Goal: Information Seeking & Learning: Learn about a topic

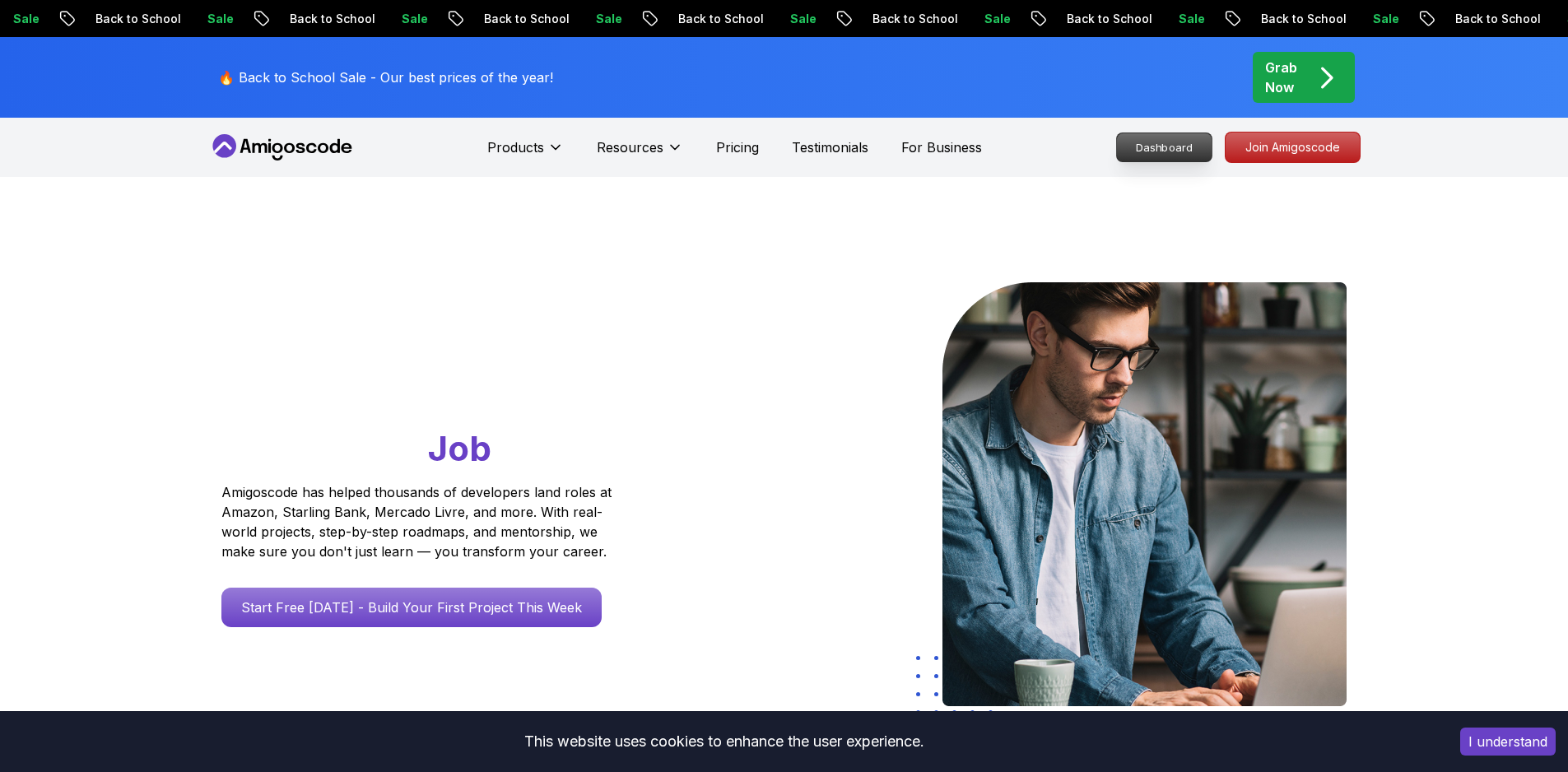
click at [1174, 151] on p "Dashboard" at bounding box center [1164, 146] width 94 height 28
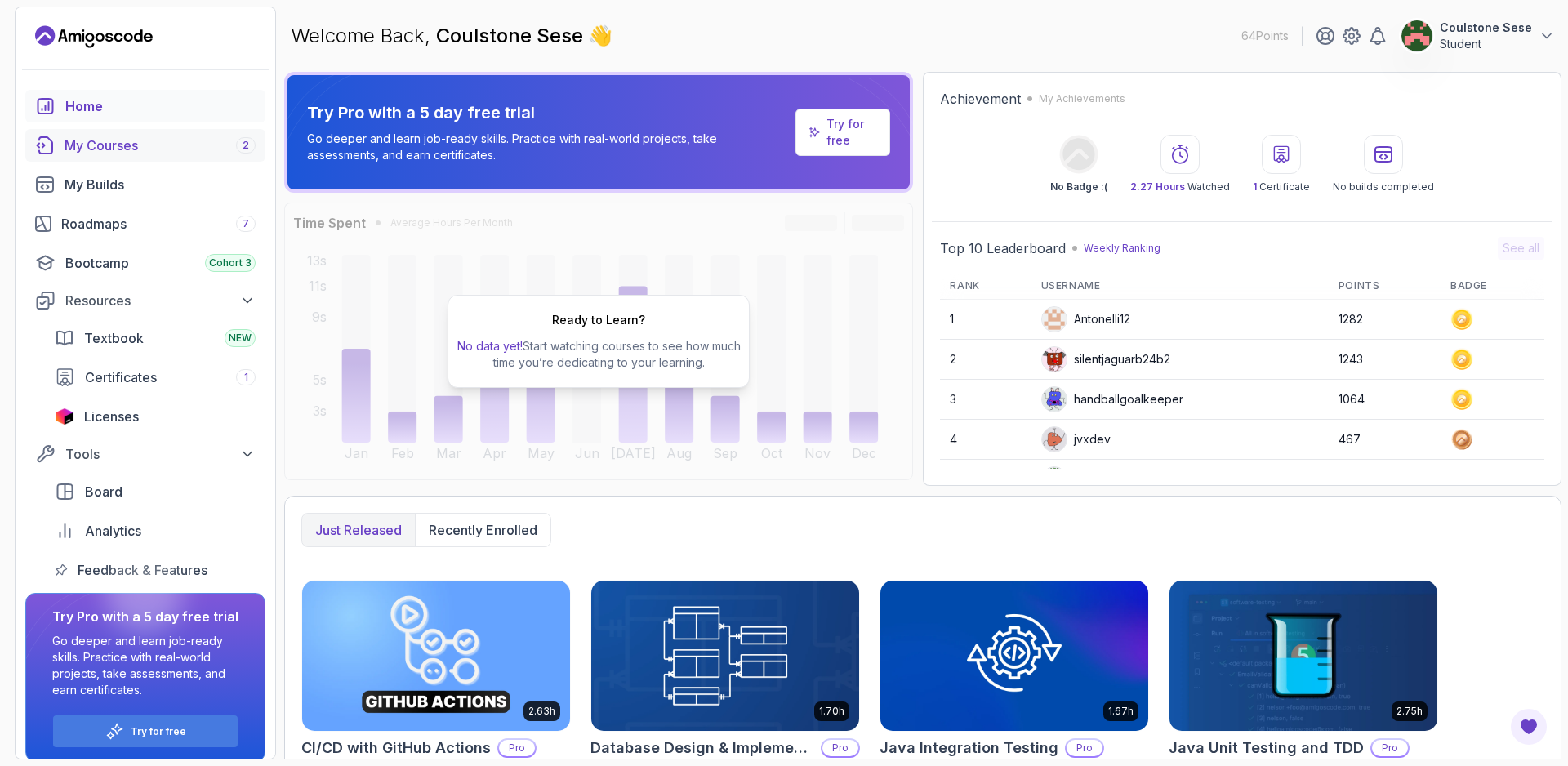
click at [142, 147] on div "My Courses 2" at bounding box center [159, 145] width 191 height 20
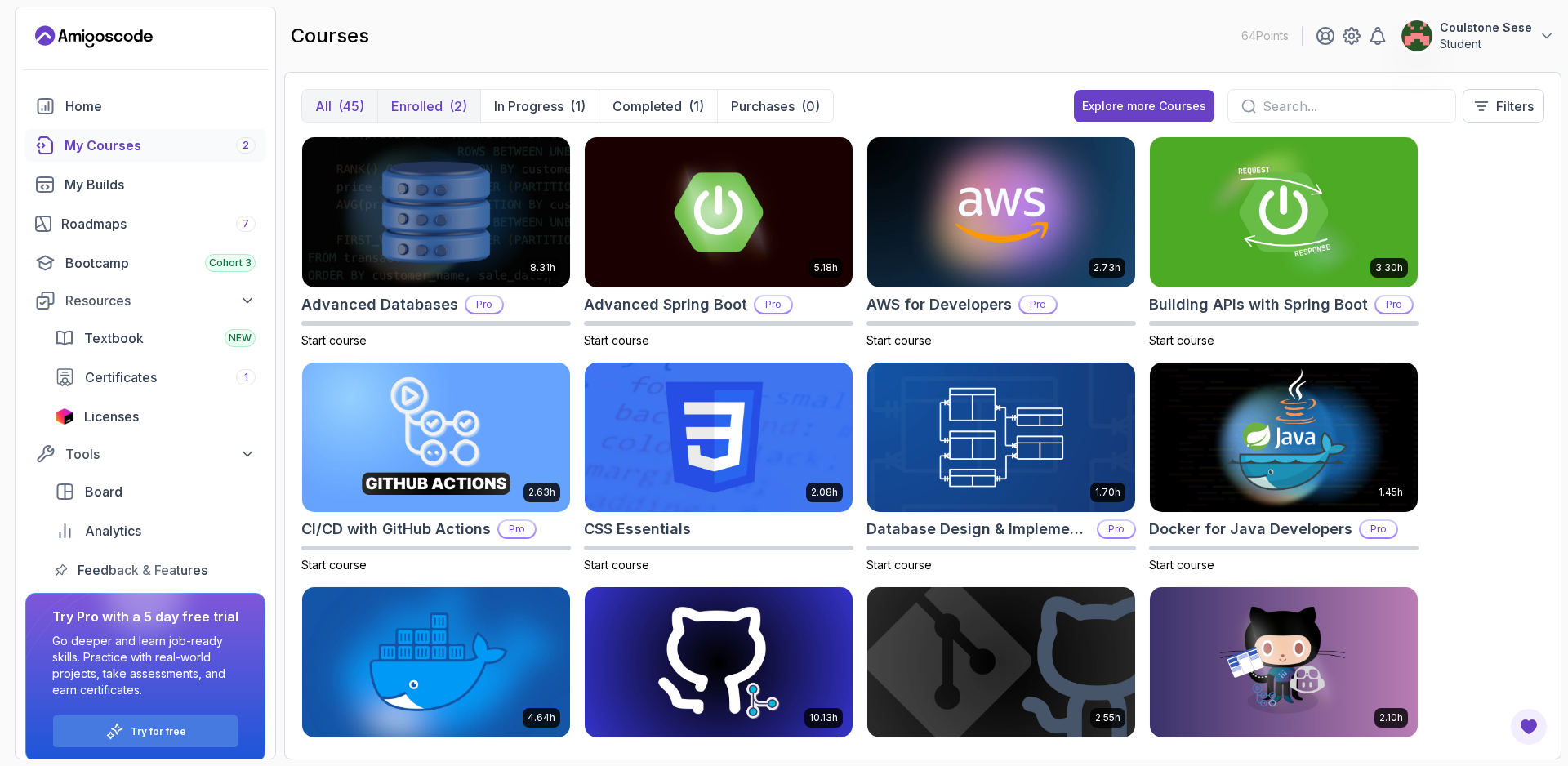
click at [449, 103] on div "(2)" at bounding box center [458, 106] width 18 height 20
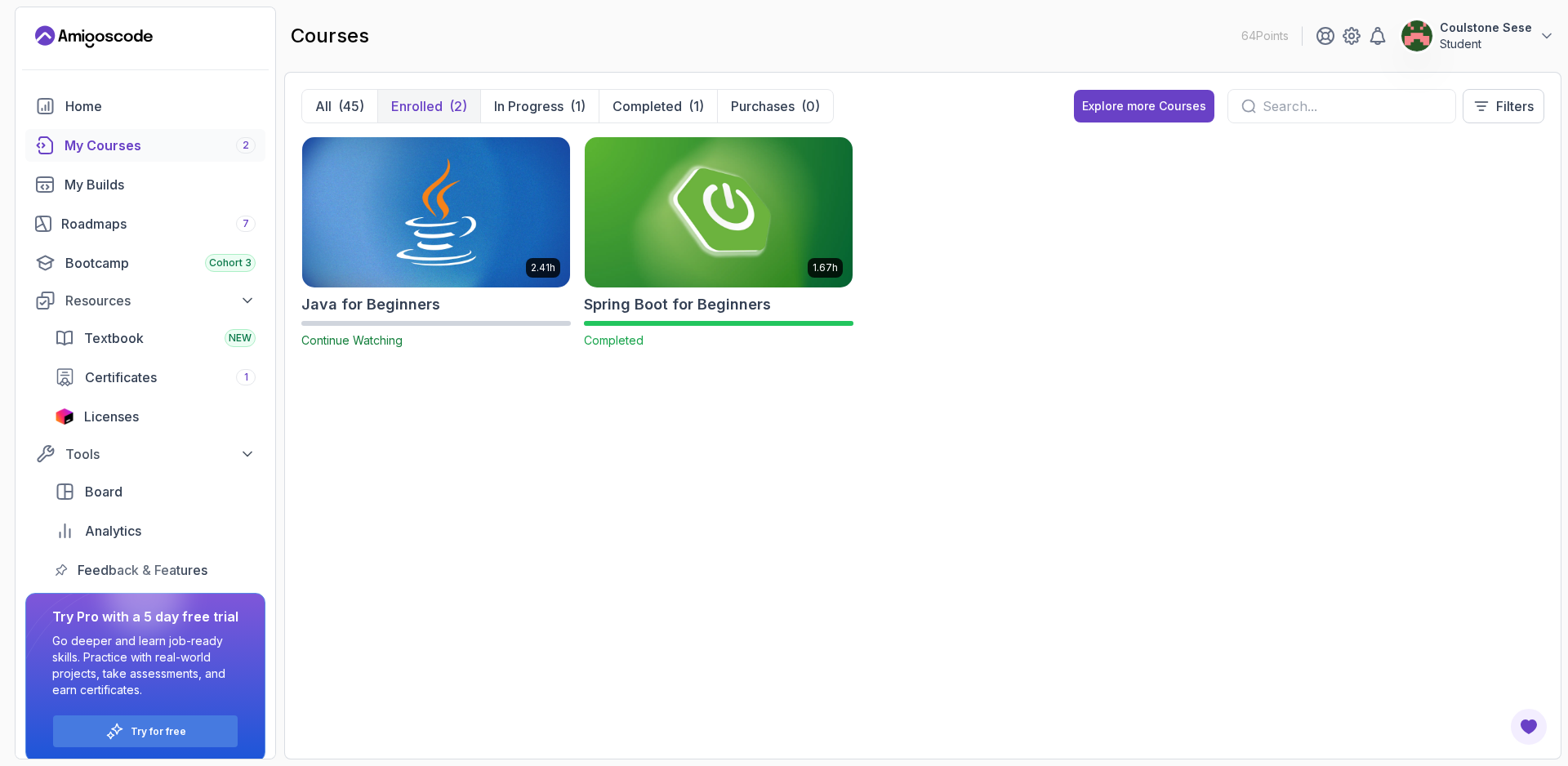
click at [746, 287] on img at bounding box center [718, 211] width 281 height 158
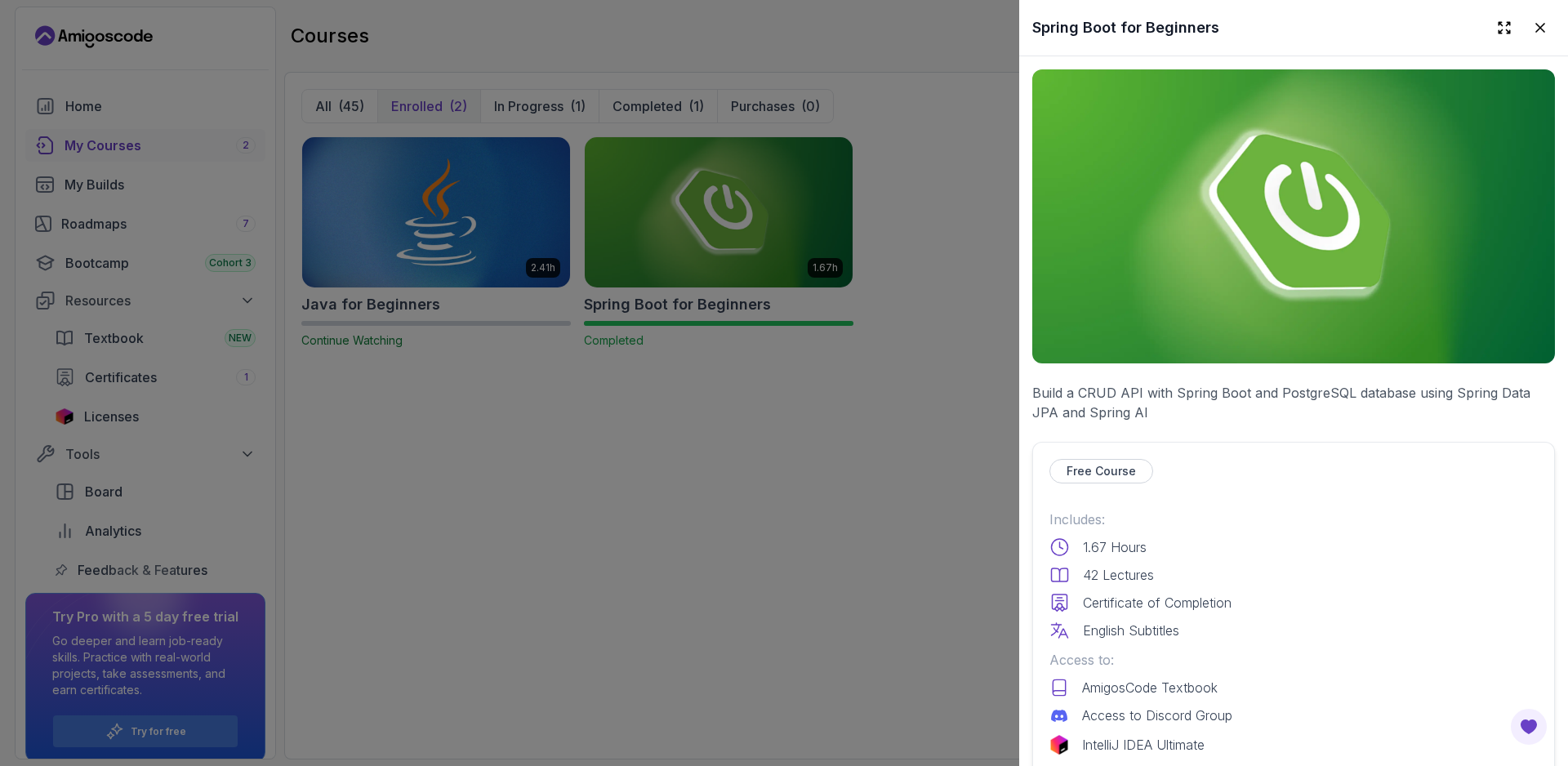
click at [865, 550] on div at bounding box center [784, 383] width 1568 height 766
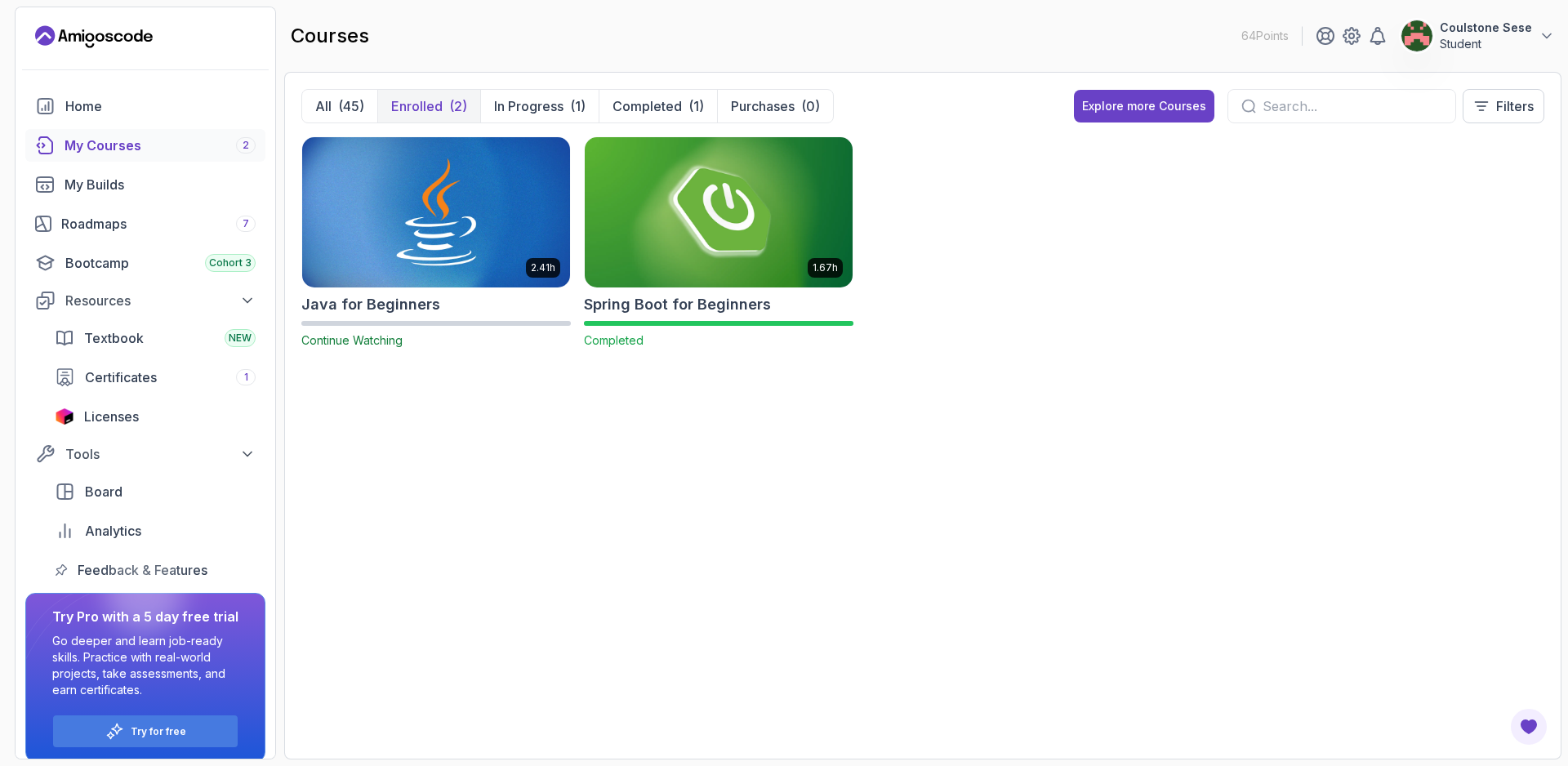
click at [757, 285] on img at bounding box center [718, 211] width 281 height 158
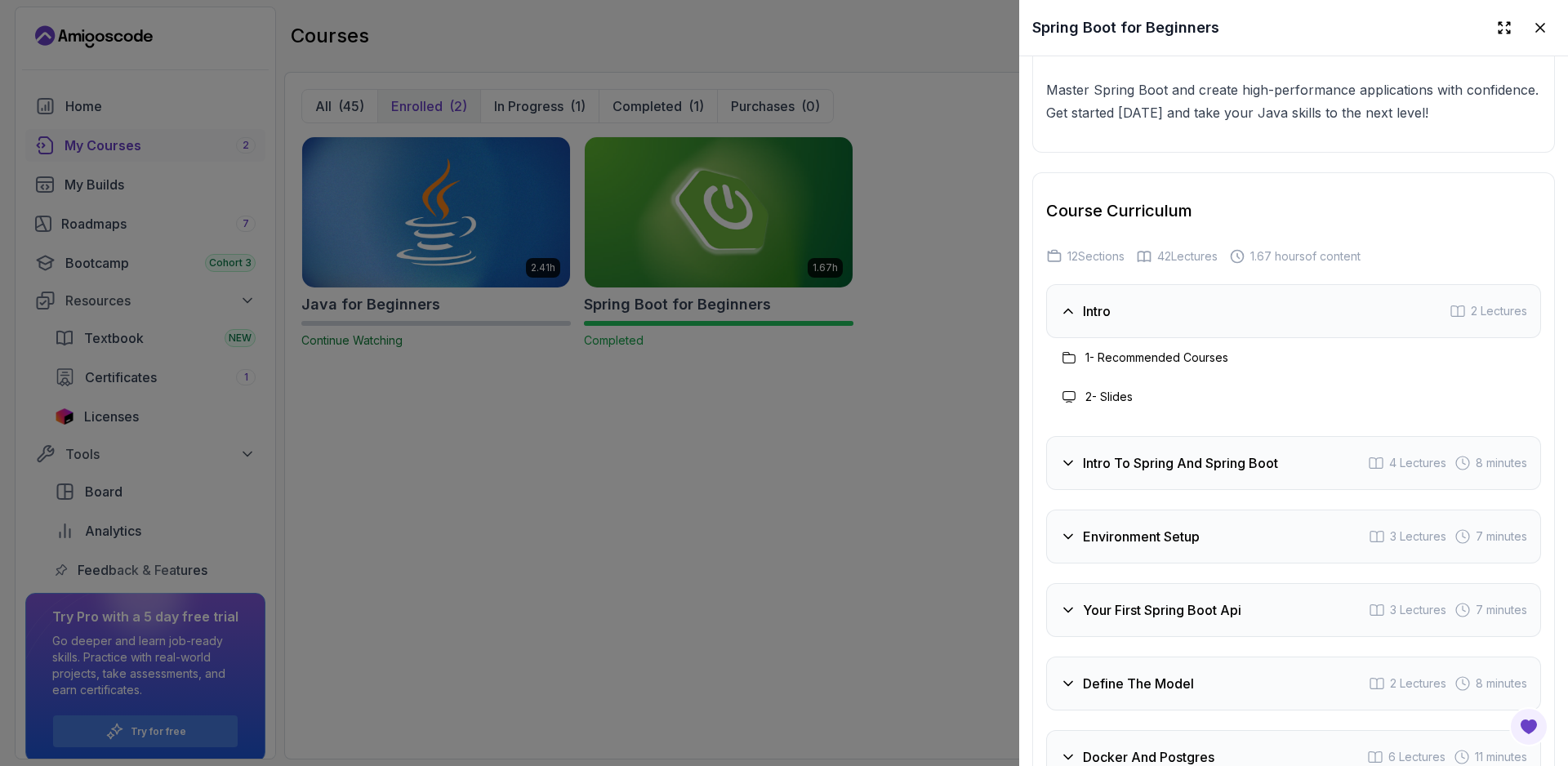
scroll to position [2991, 0]
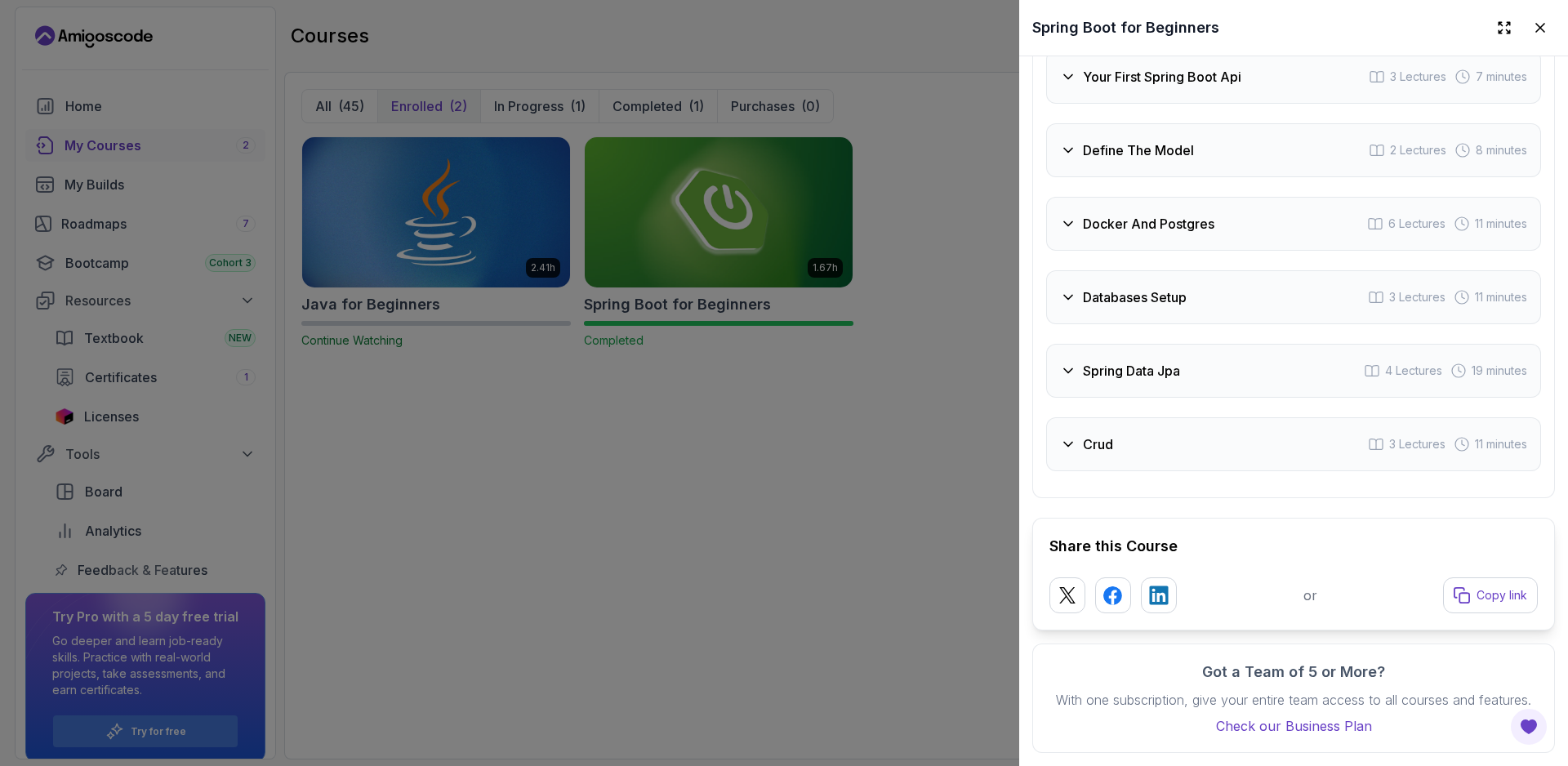
click at [821, 447] on div at bounding box center [784, 383] width 1568 height 766
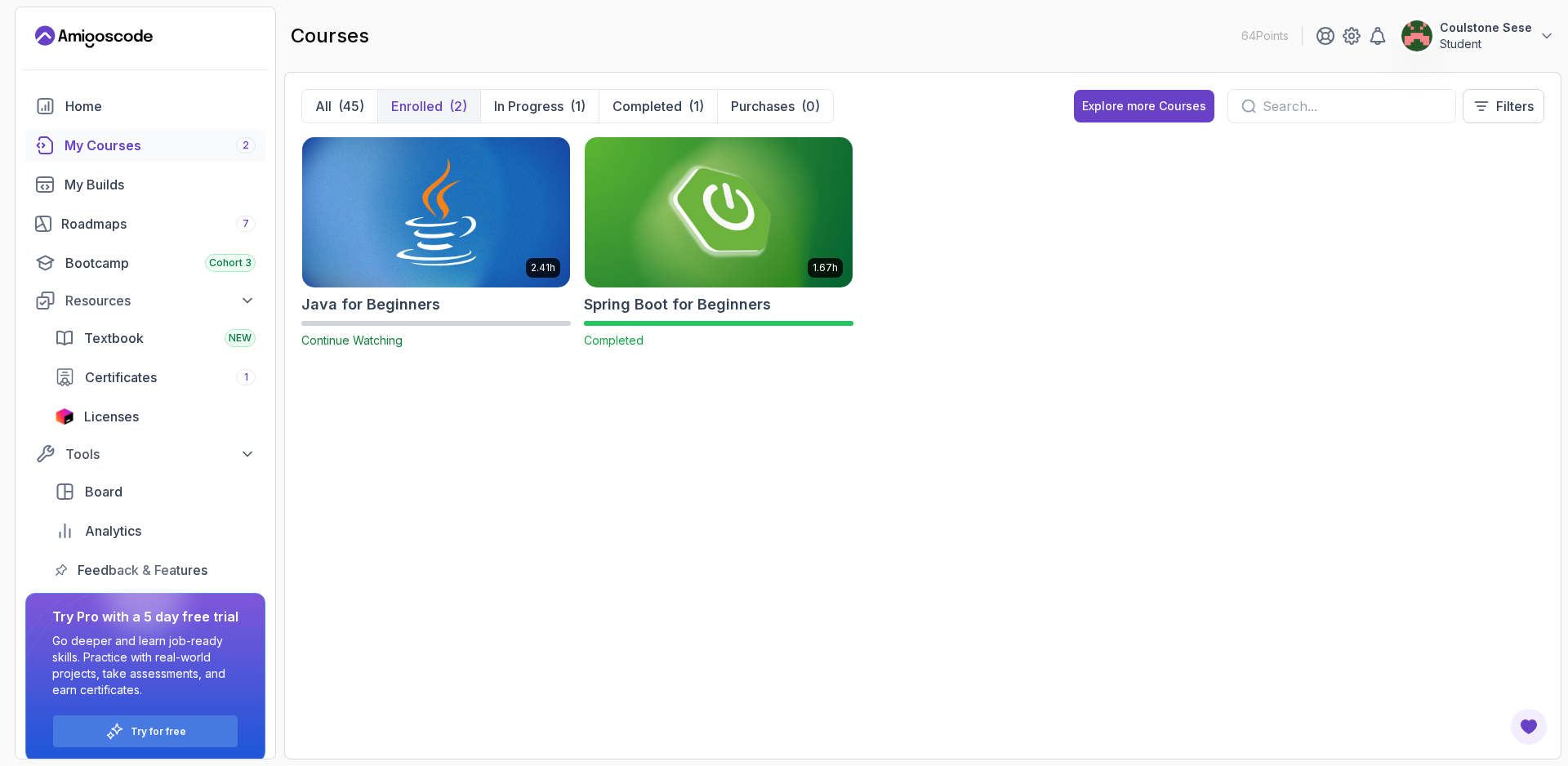
click at [643, 311] on h2 "Spring Boot for Beginners" at bounding box center [677, 305] width 187 height 23
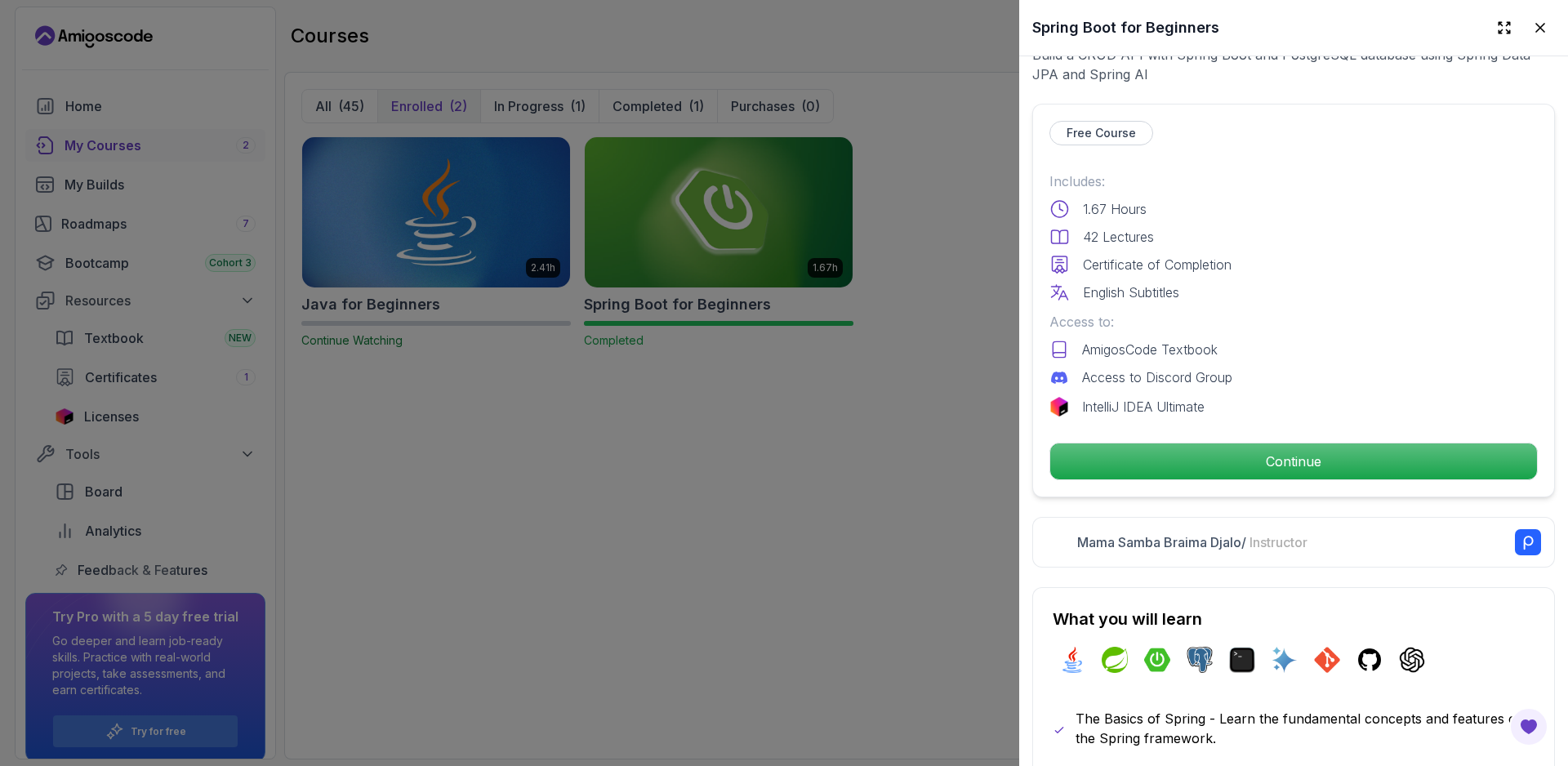
scroll to position [0, 0]
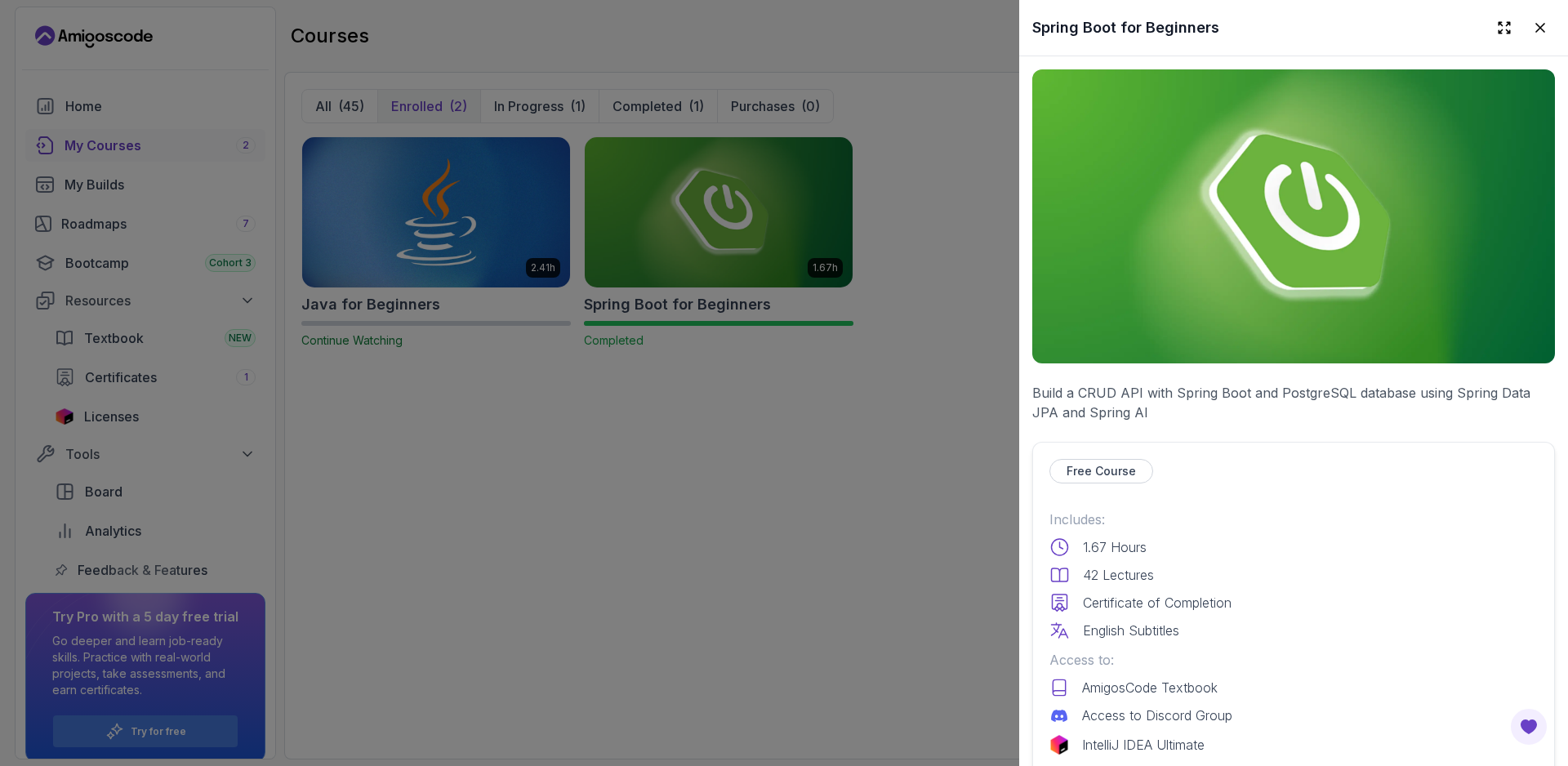
click at [1217, 244] on img at bounding box center [1294, 216] width 523 height 294
click at [1139, 383] on p "Build a CRUD API with Spring Boot and PostgreSQL database using Spring Data JPA…" at bounding box center [1294, 403] width 523 height 39
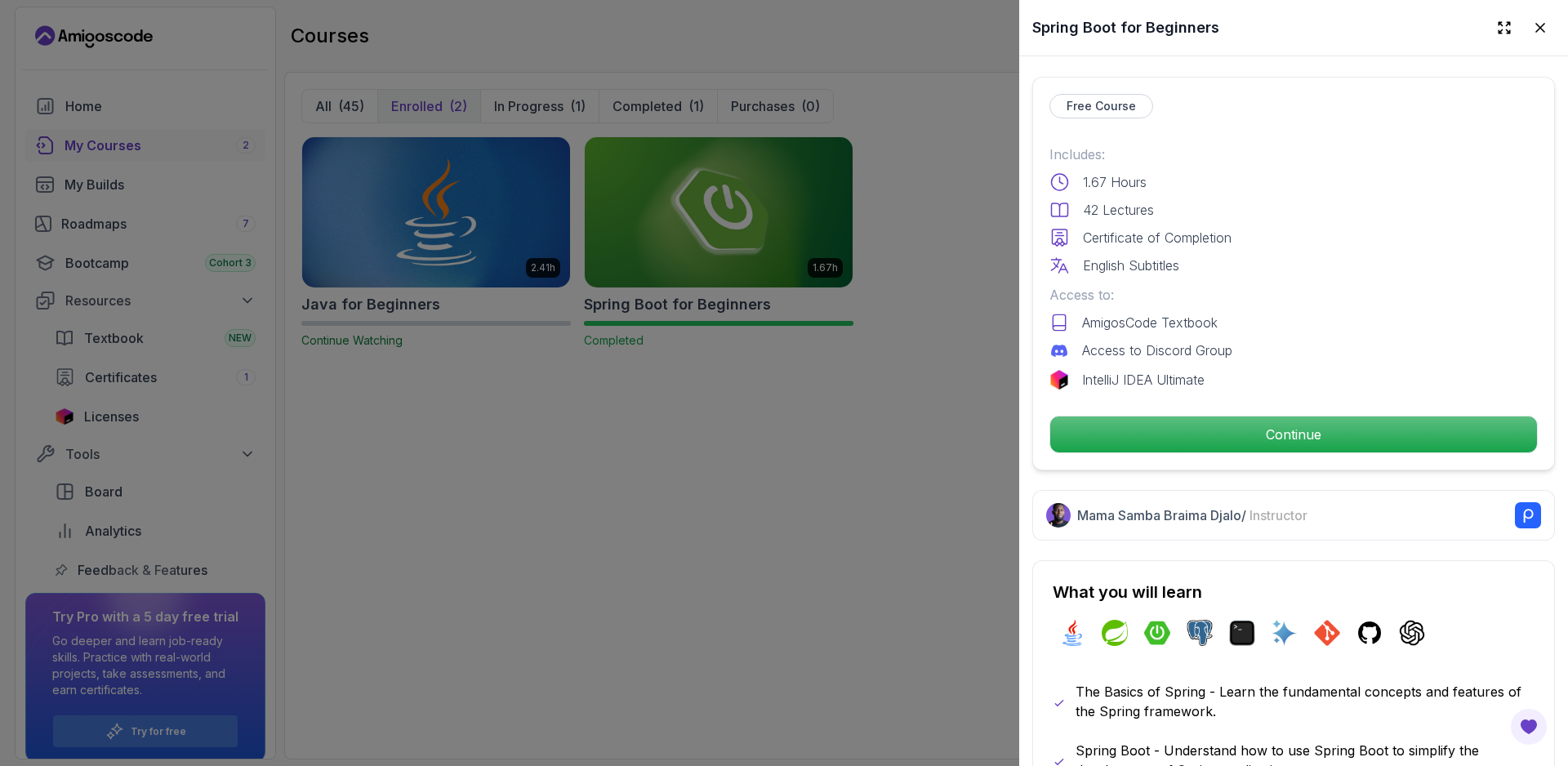
scroll to position [367, 0]
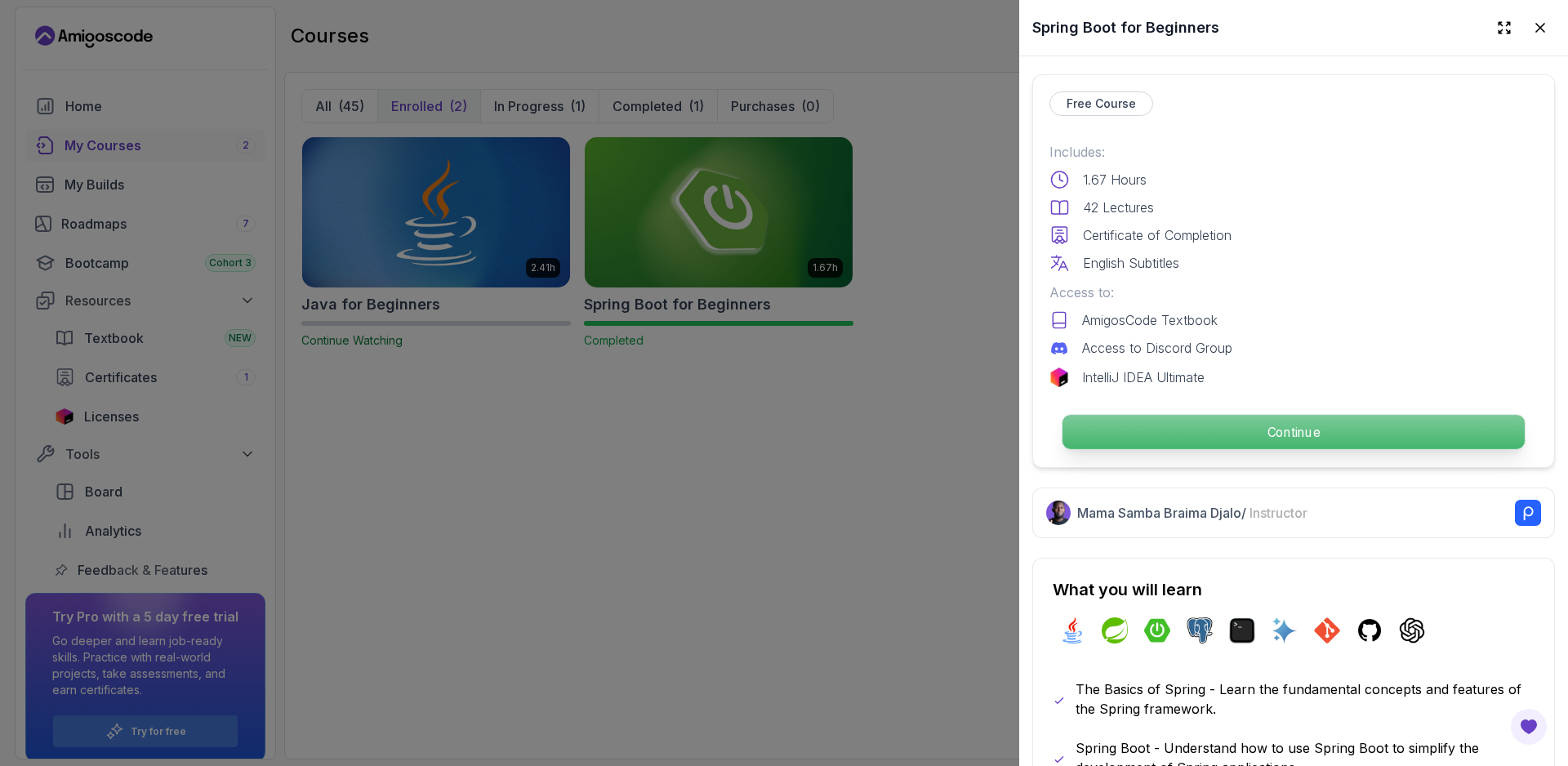
click at [1259, 414] on button "Continue" at bounding box center [1294, 432] width 464 height 36
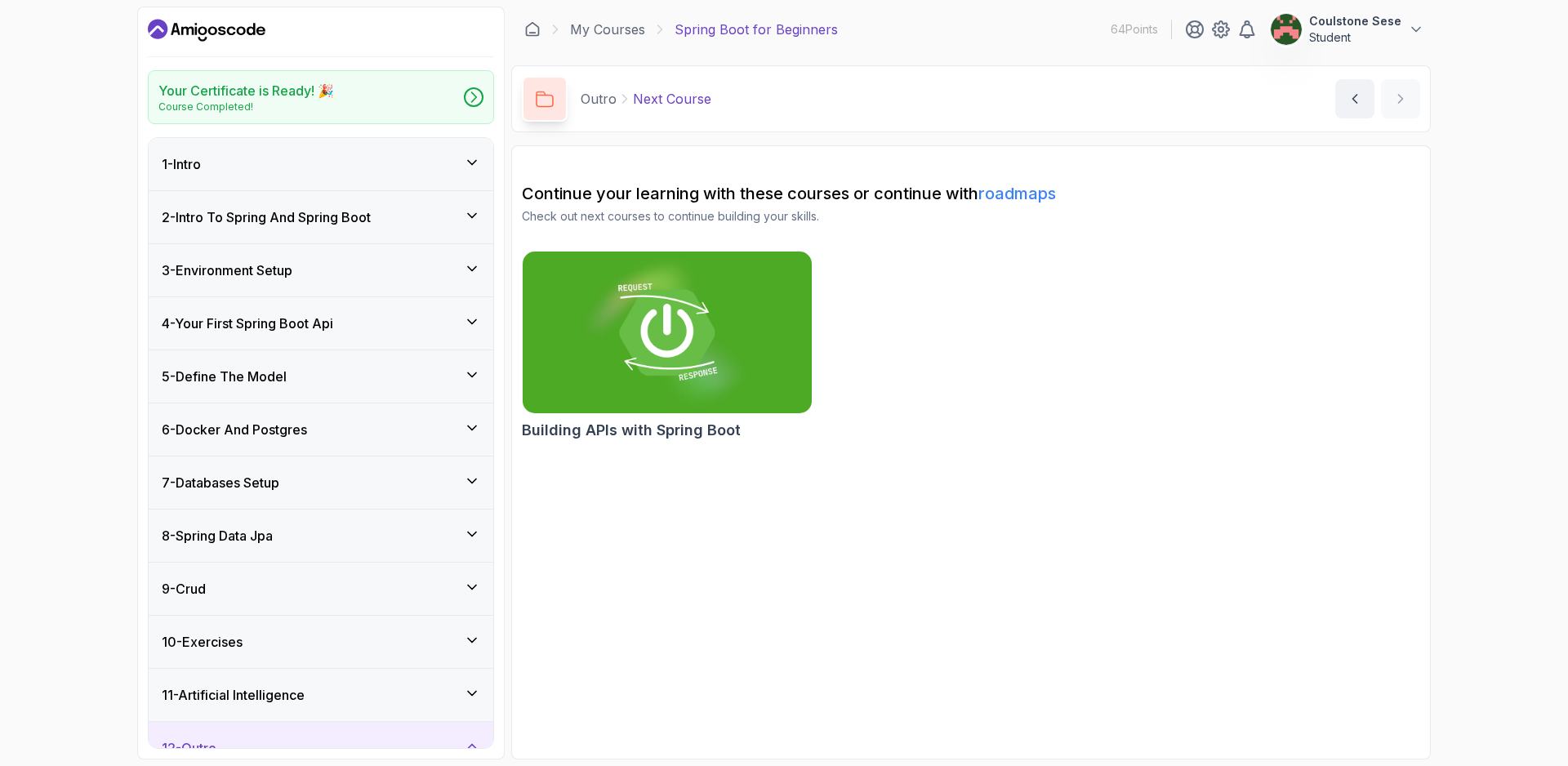
click at [445, 426] on div "6 - Docker And Postgres" at bounding box center [320, 429] width 318 height 20
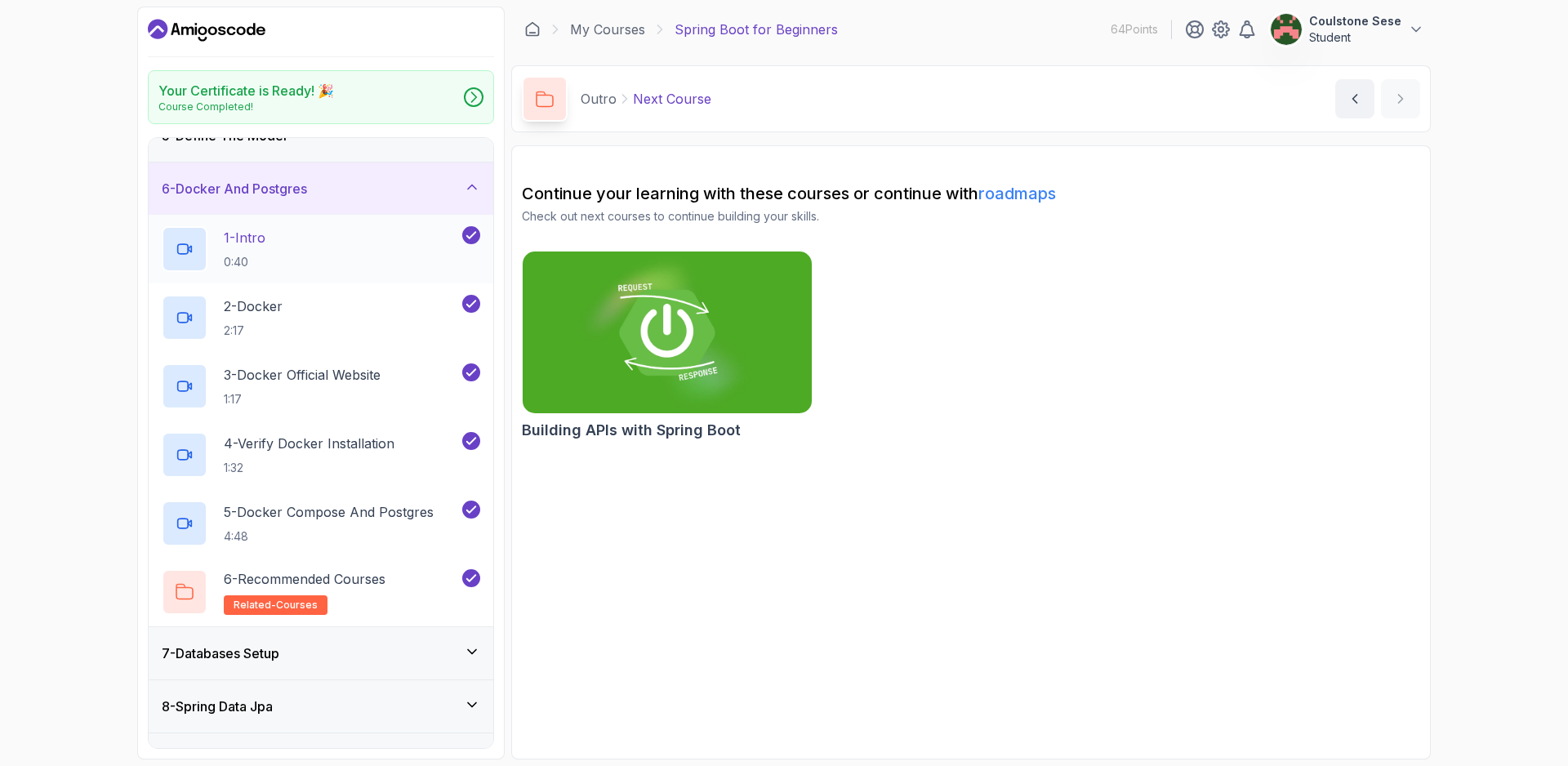
scroll to position [247, 0]
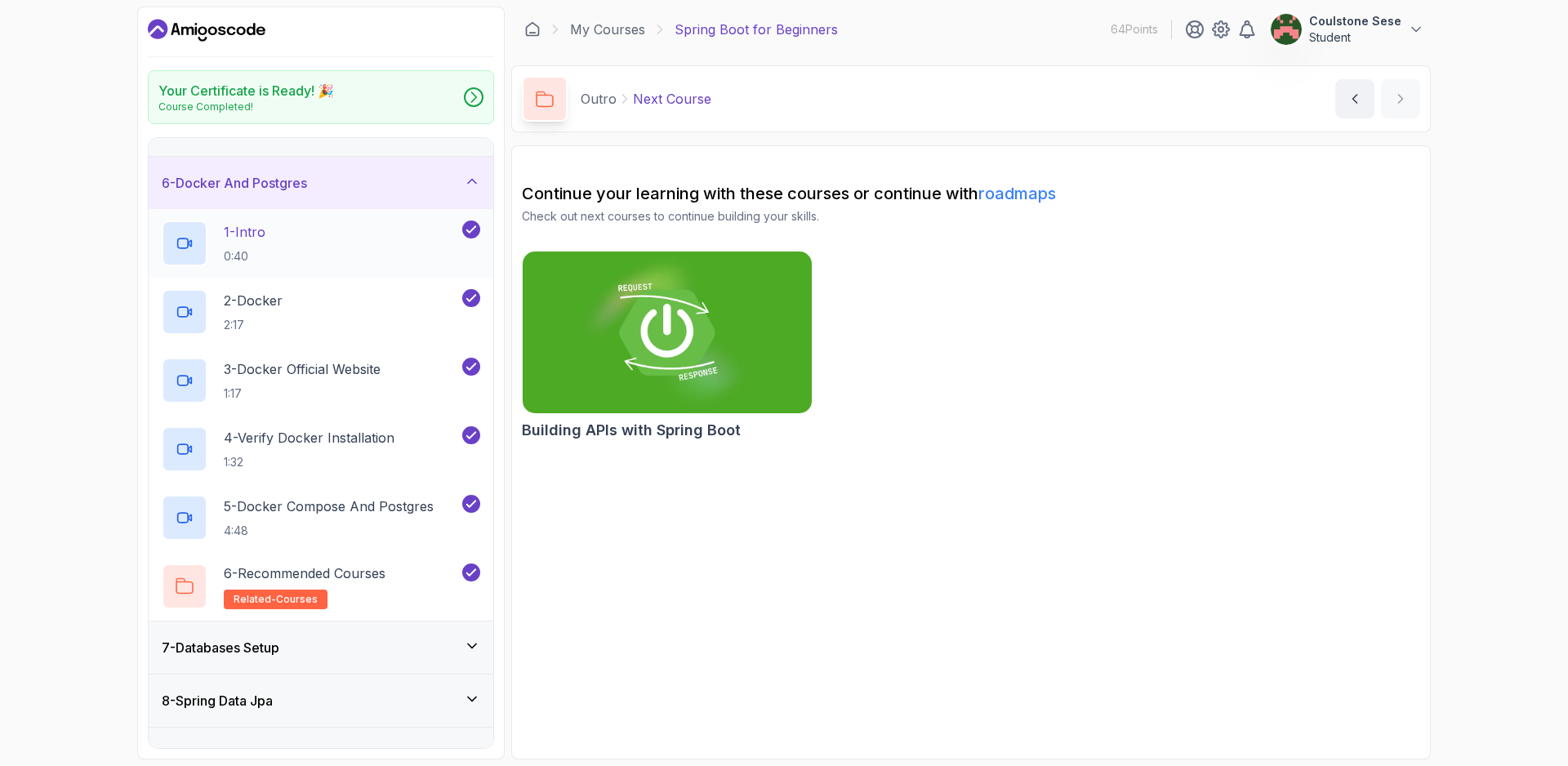
click at [296, 250] on div "1 - Intro 0:40" at bounding box center [310, 242] width 298 height 45
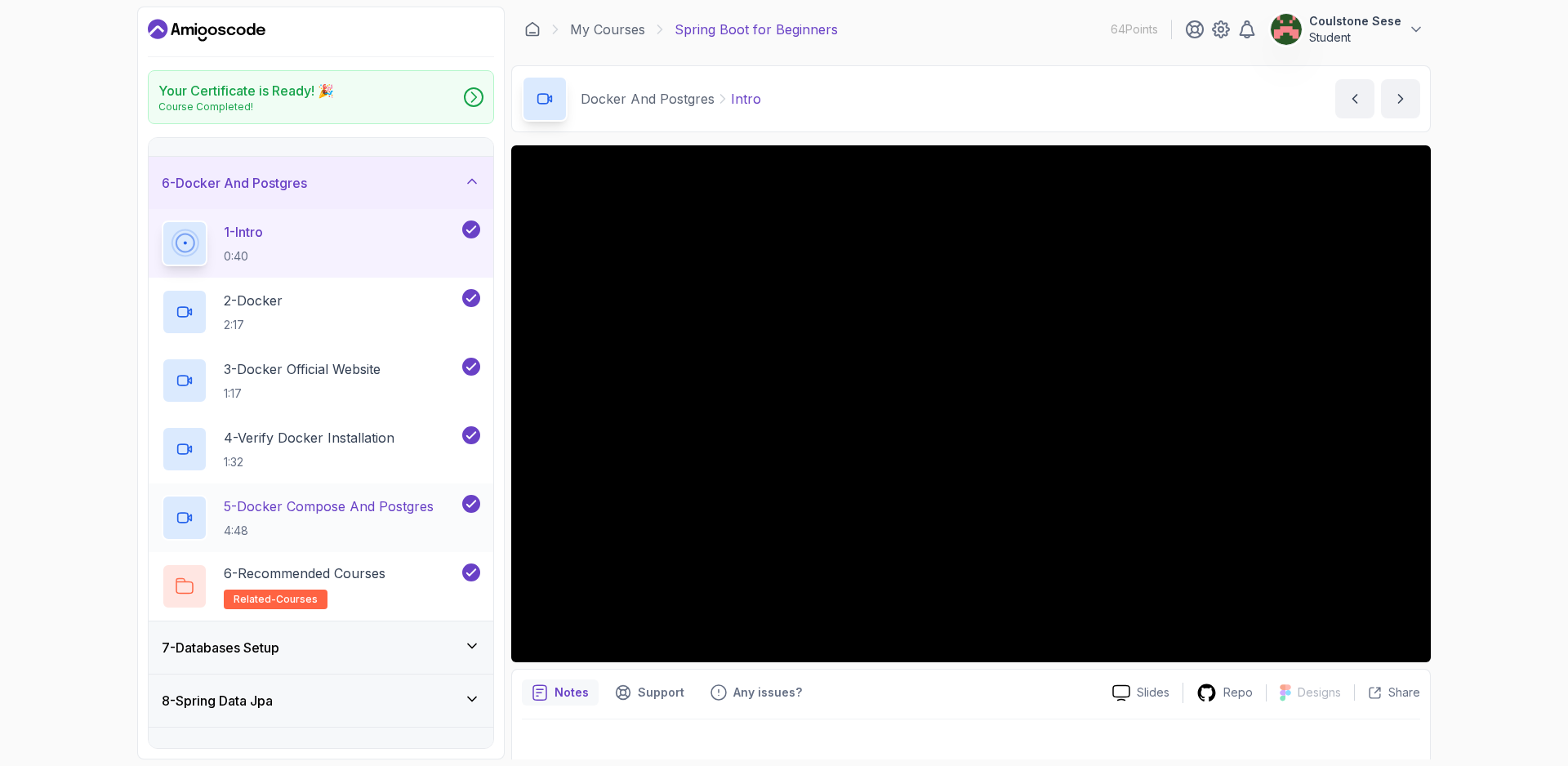
click at [183, 514] on icon at bounding box center [184, 517] width 16 height 16
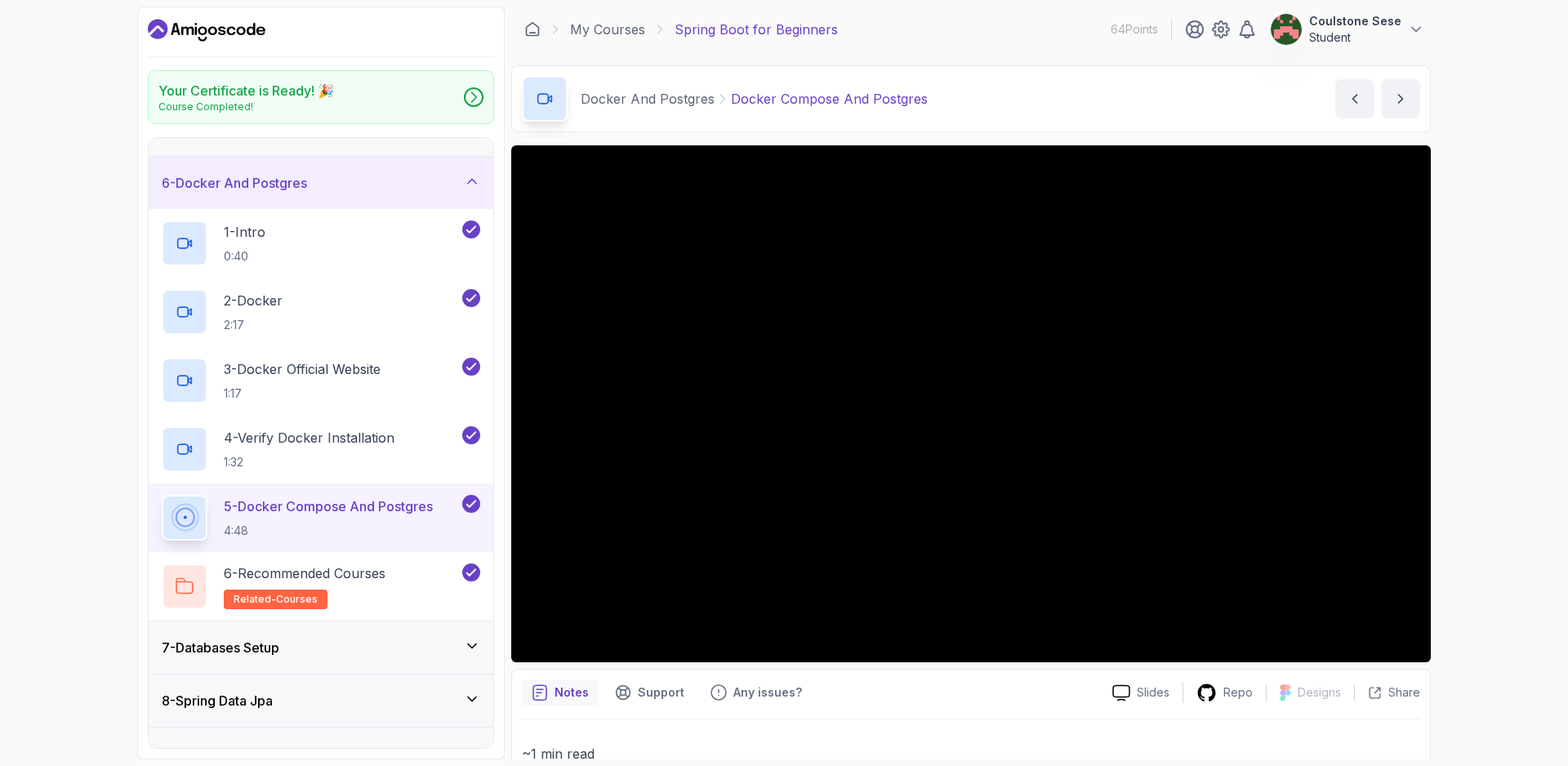
click at [161, 494] on button "5 - Docker Compose And Postgres 4:48" at bounding box center [320, 517] width 318 height 45
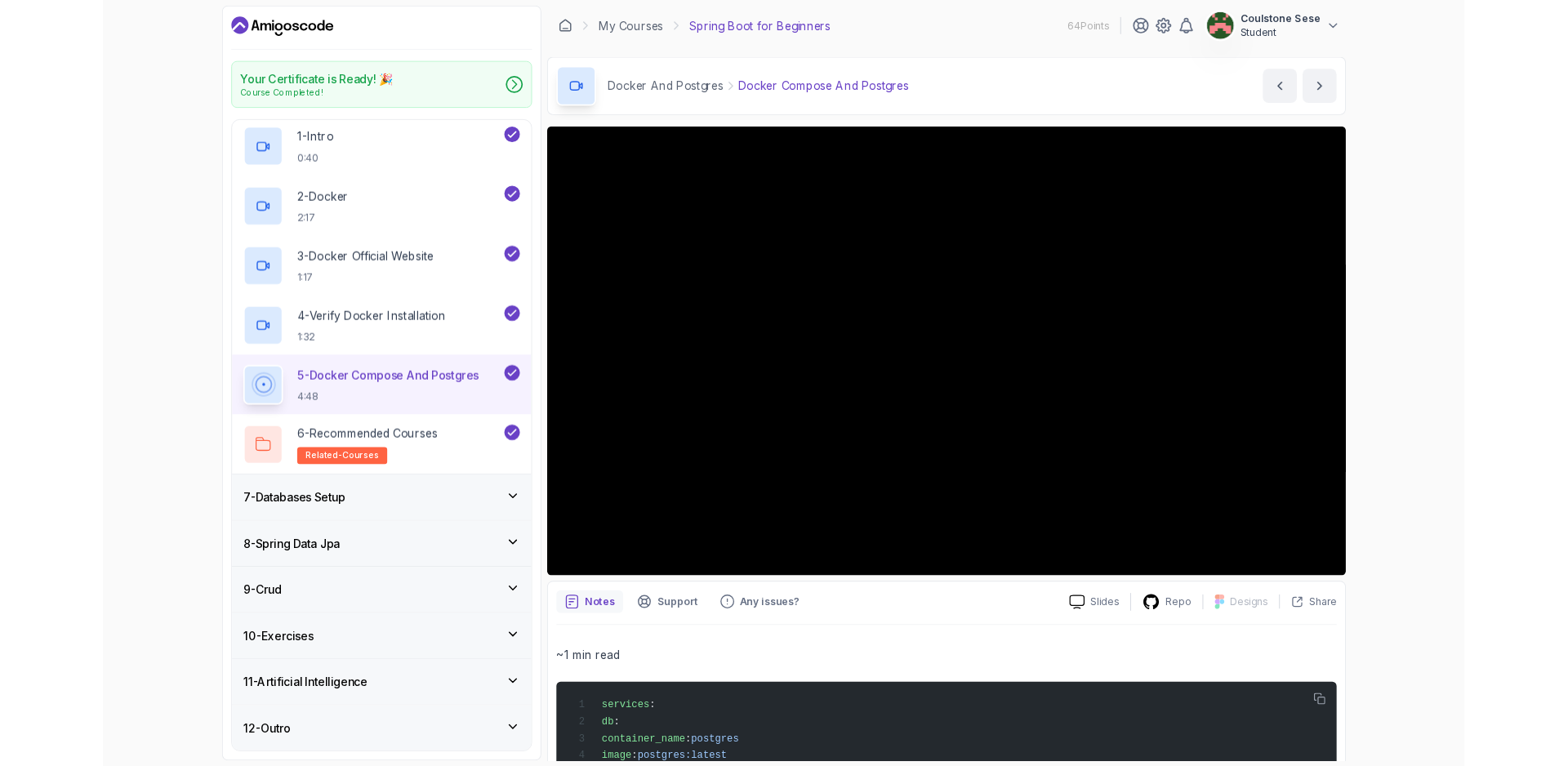
scroll to position [887, 0]
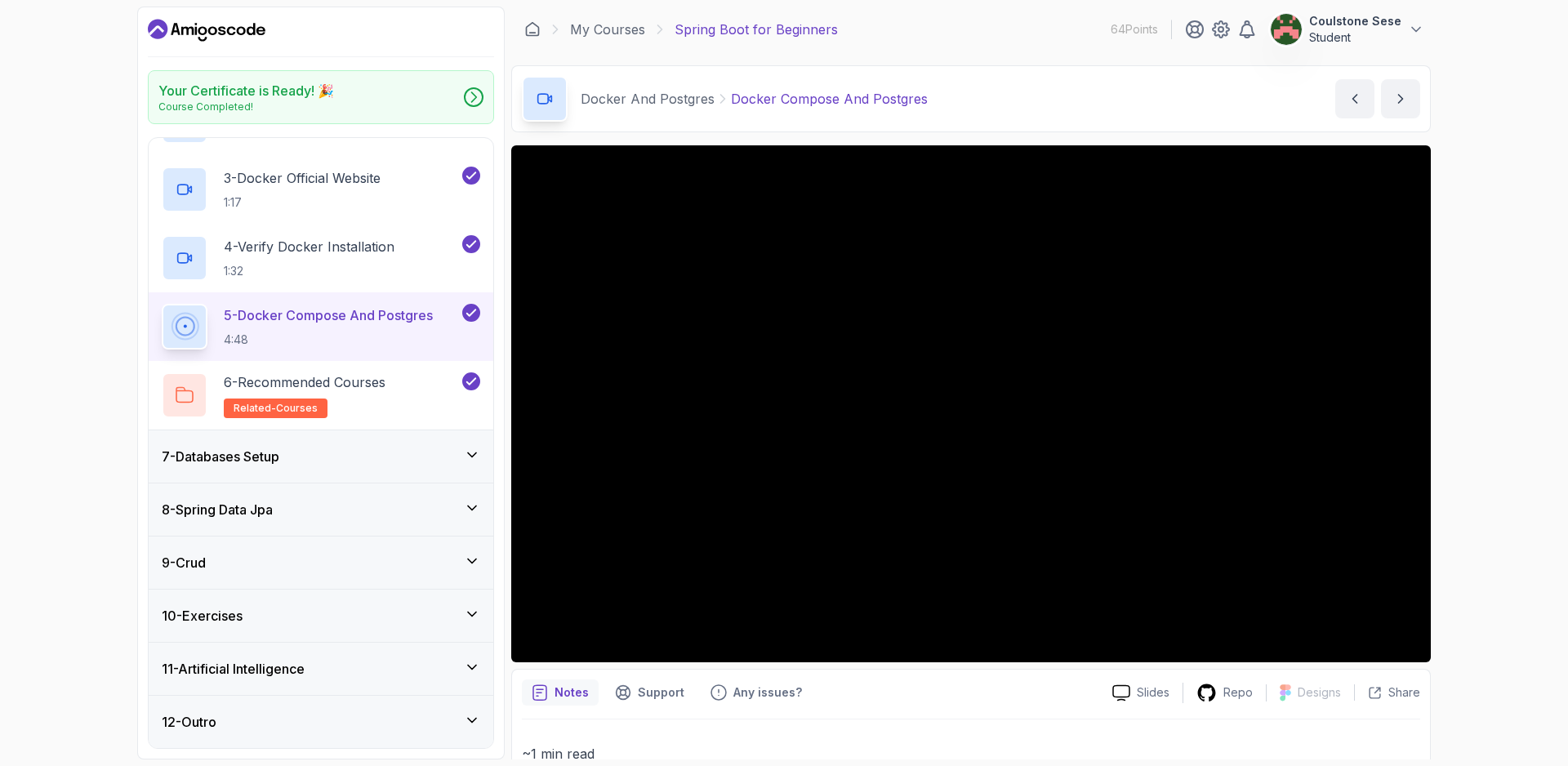
click at [325, 469] on div "7 - Databases Setup" at bounding box center [321, 456] width 345 height 53
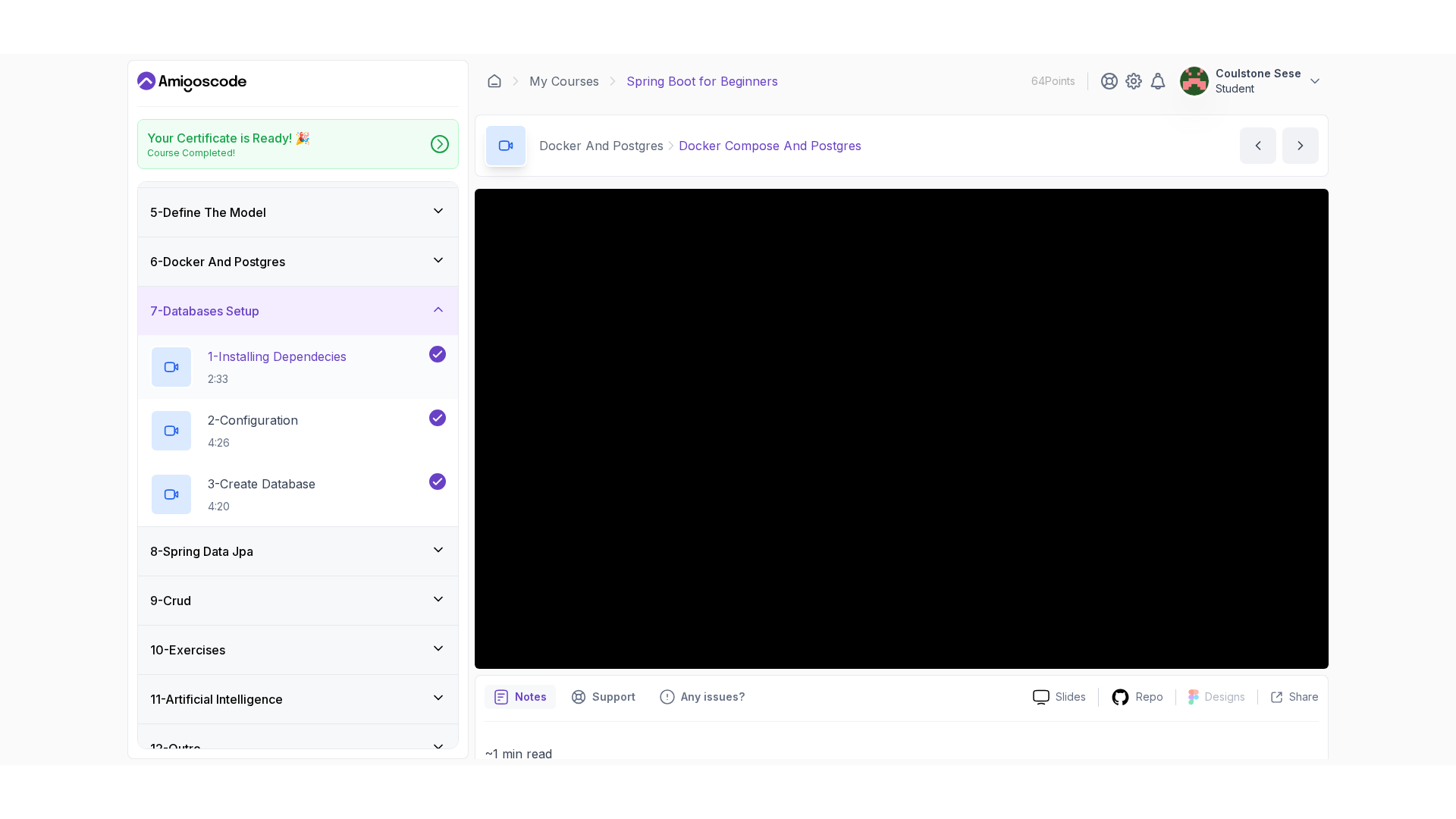
scroll to position [215, 0]
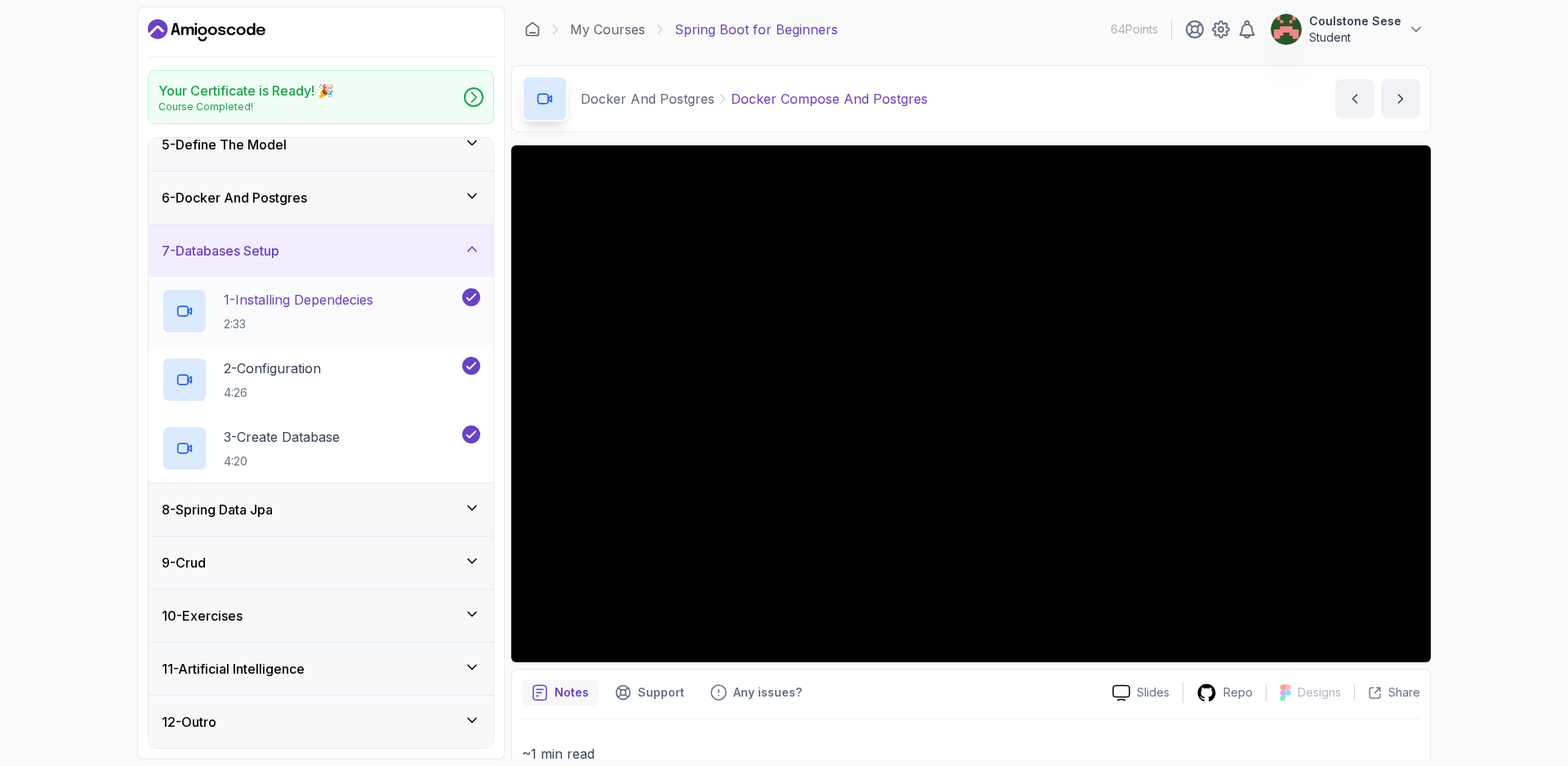
click at [289, 318] on p "2:33" at bounding box center [298, 324] width 150 height 16
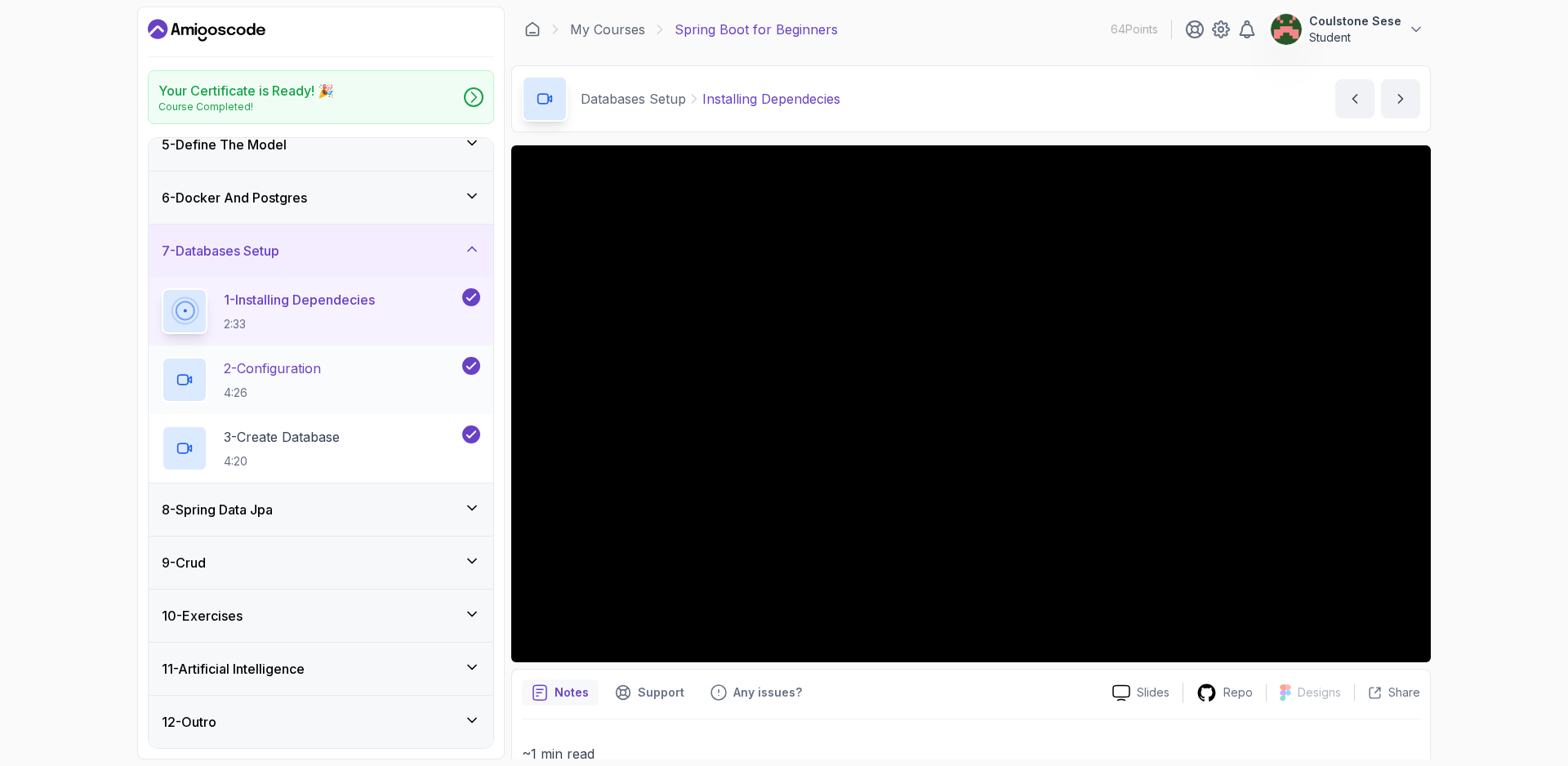
click at [388, 365] on div "2 - Configuration 4:26" at bounding box center [310, 379] width 298 height 45
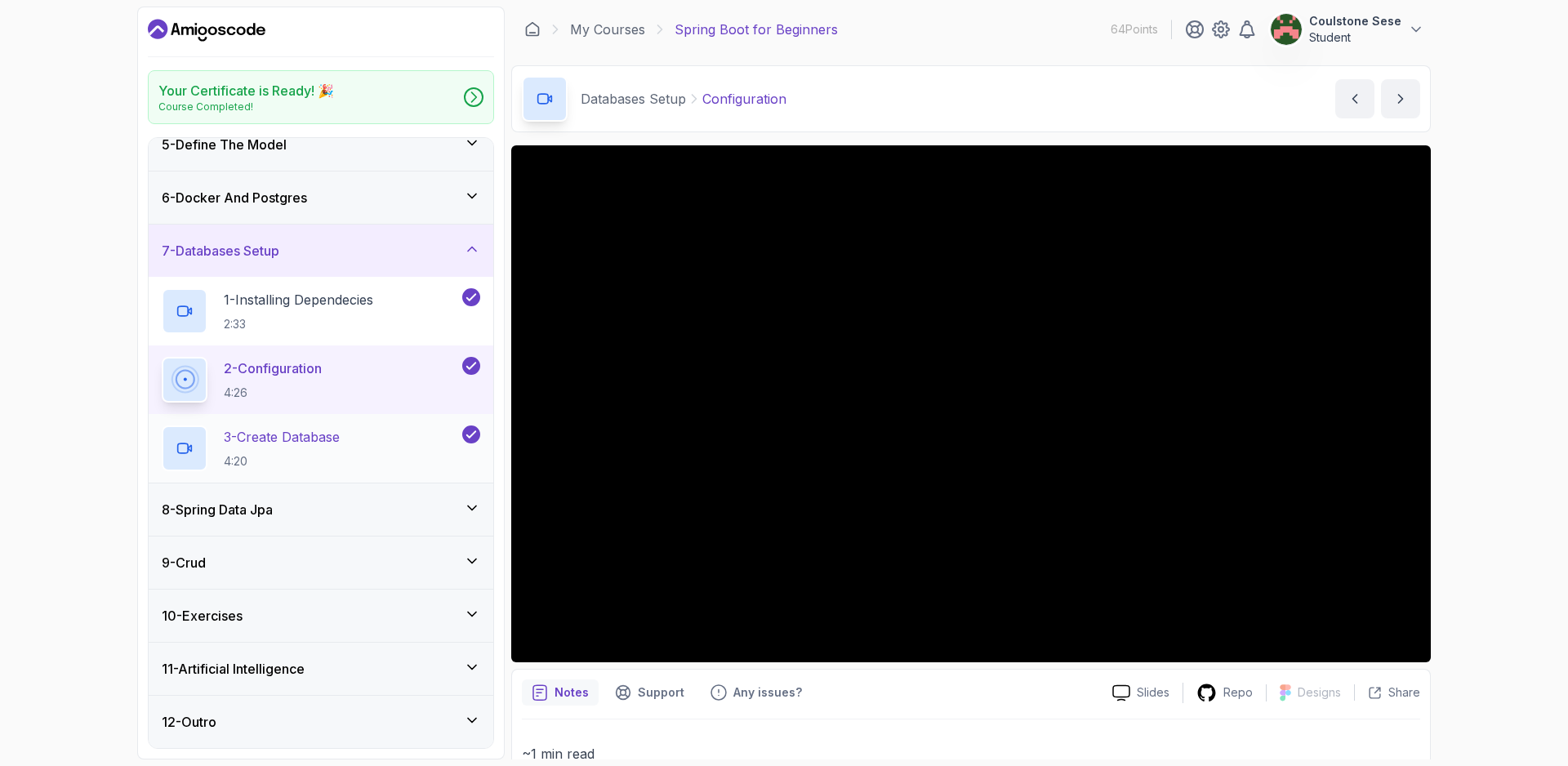
click at [339, 441] on p "3 - Create Database" at bounding box center [282, 436] width 116 height 20
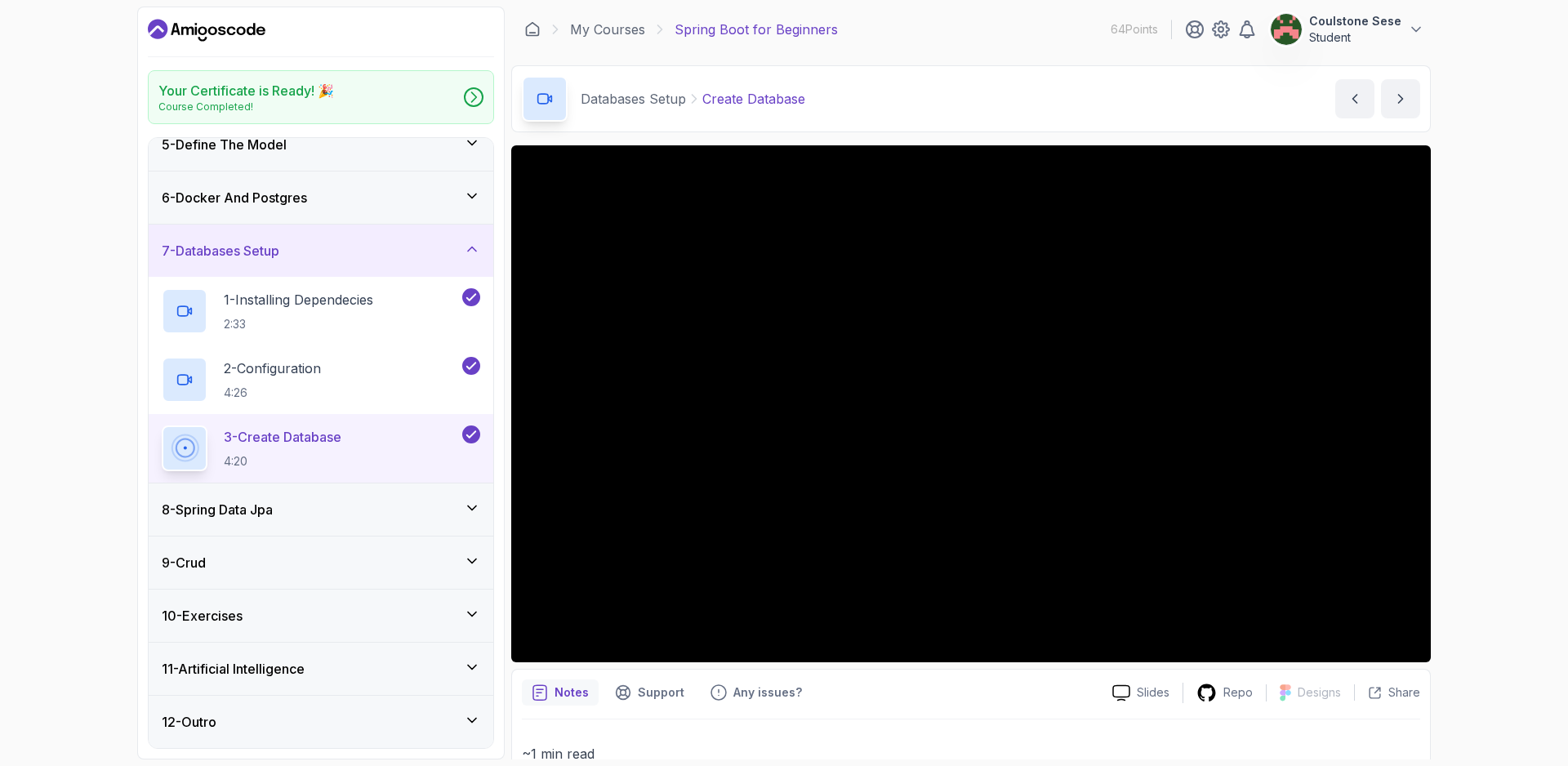
click at [161, 426] on button "3 - Create Database 4:20" at bounding box center [320, 448] width 318 height 45
click at [305, 515] on div "8 - Spring Data Jpa" at bounding box center [320, 509] width 318 height 20
